Goal: Information Seeking & Learning: Check status

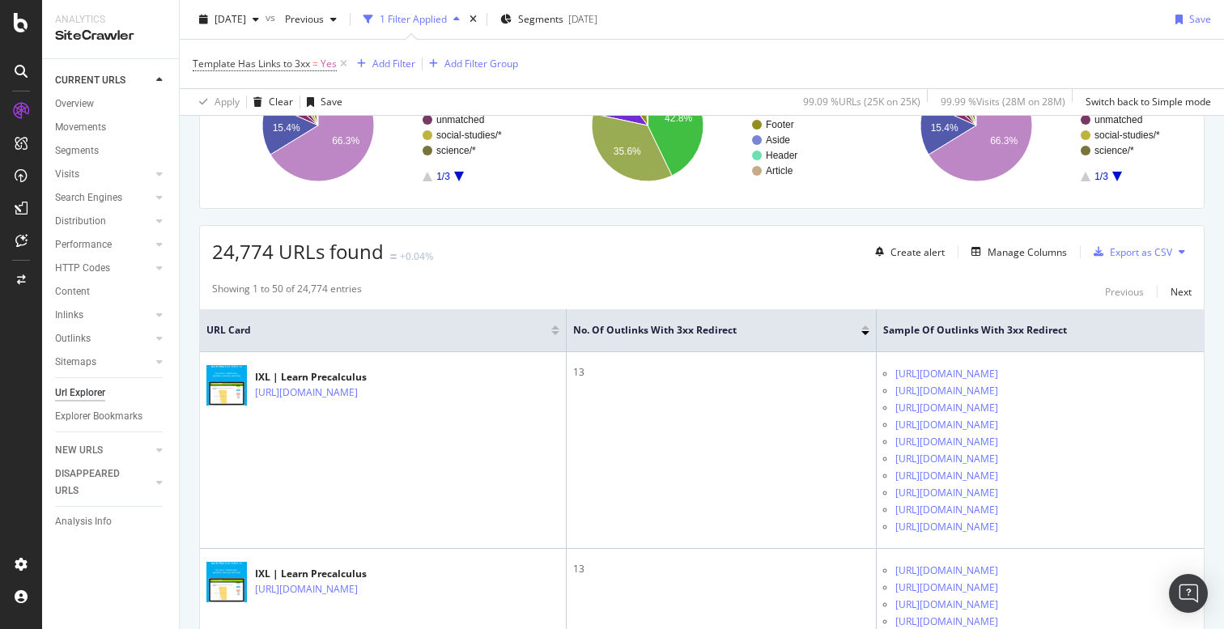
scroll to position [161, 0]
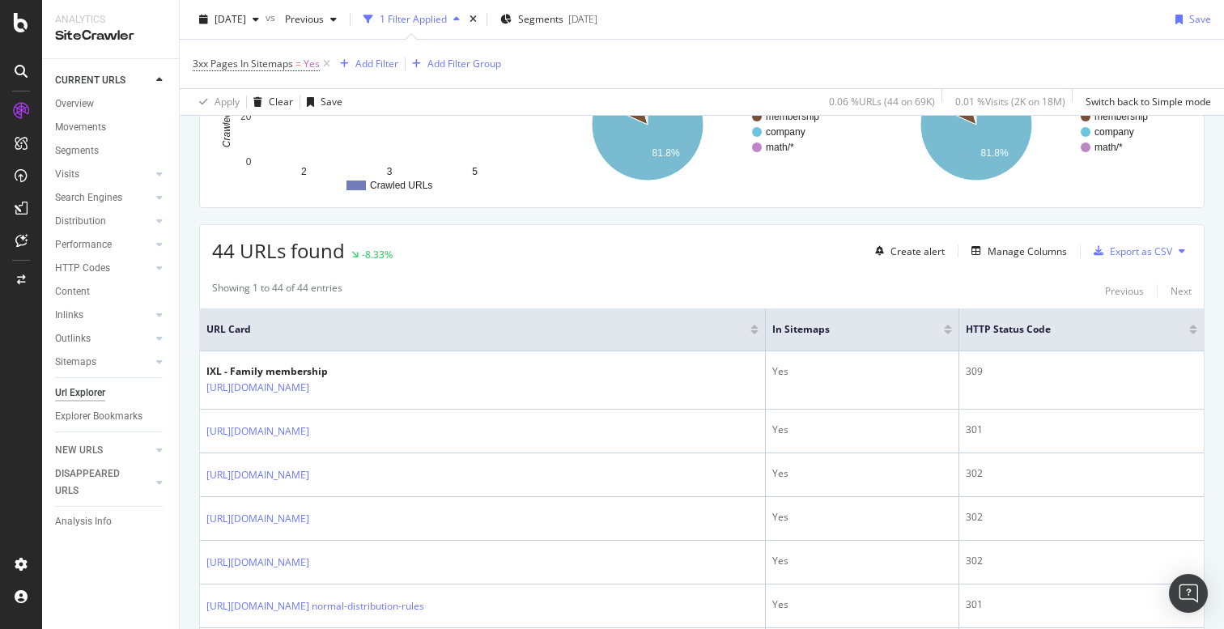
scroll to position [180, 0]
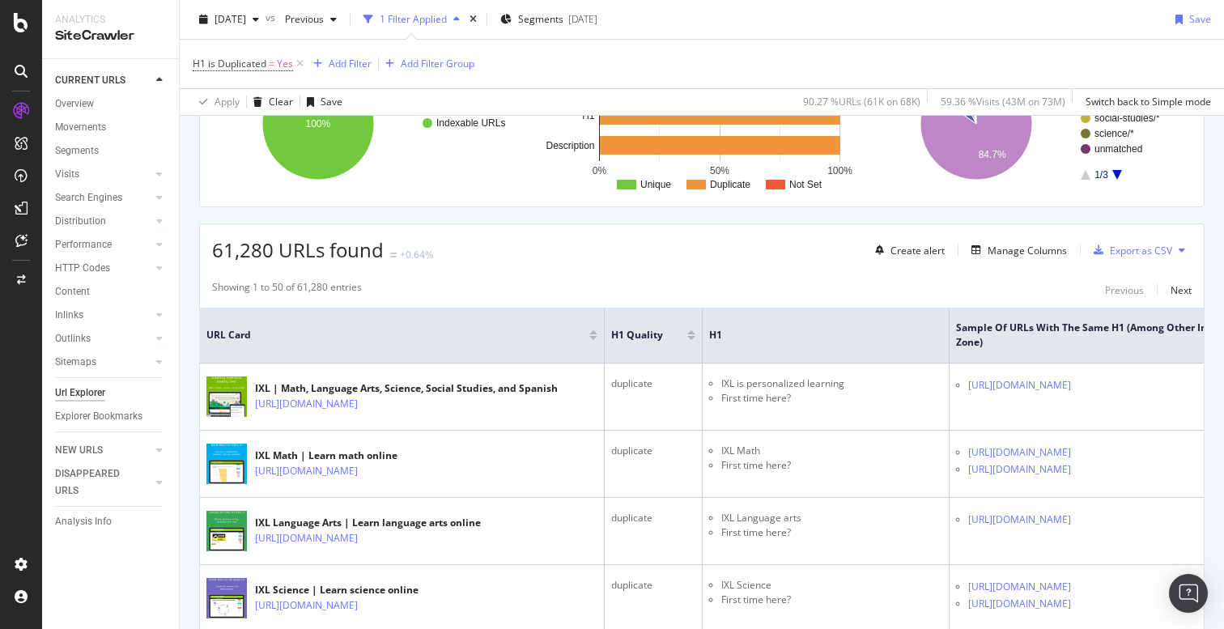
scroll to position [208, 0]
